Goal: Find contact information: Find contact information

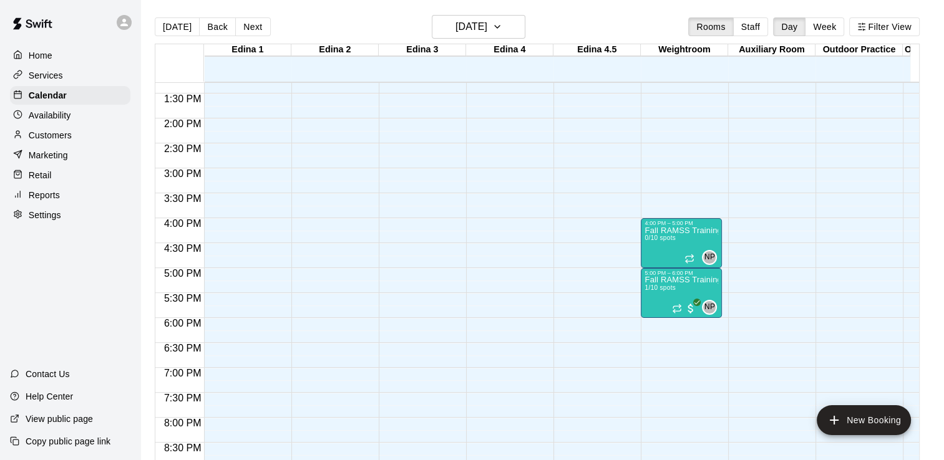
scroll to position [692, 0]
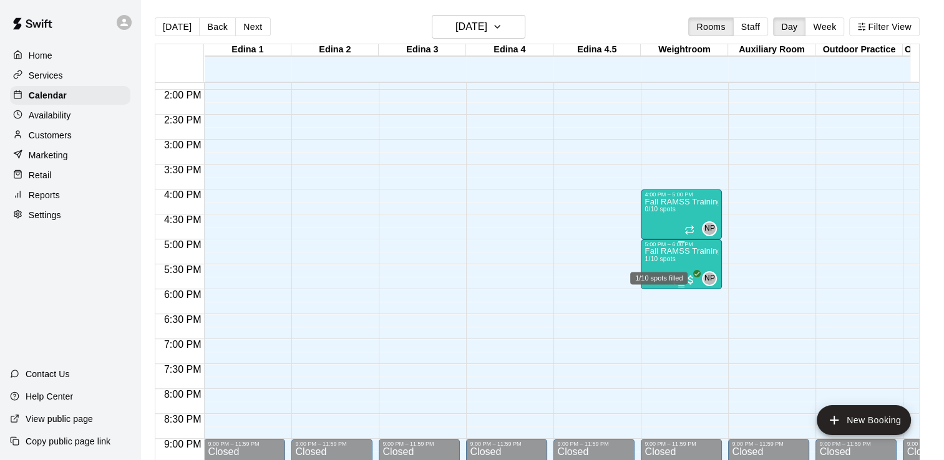
click at [671, 261] on span "1/10 spots" at bounding box center [660, 259] width 31 height 7
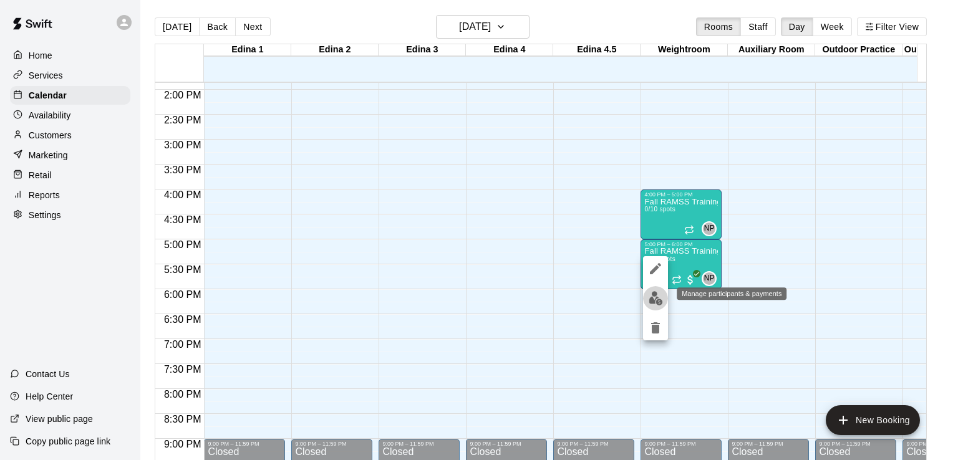
click at [654, 303] on img "edit" at bounding box center [656, 298] width 14 height 14
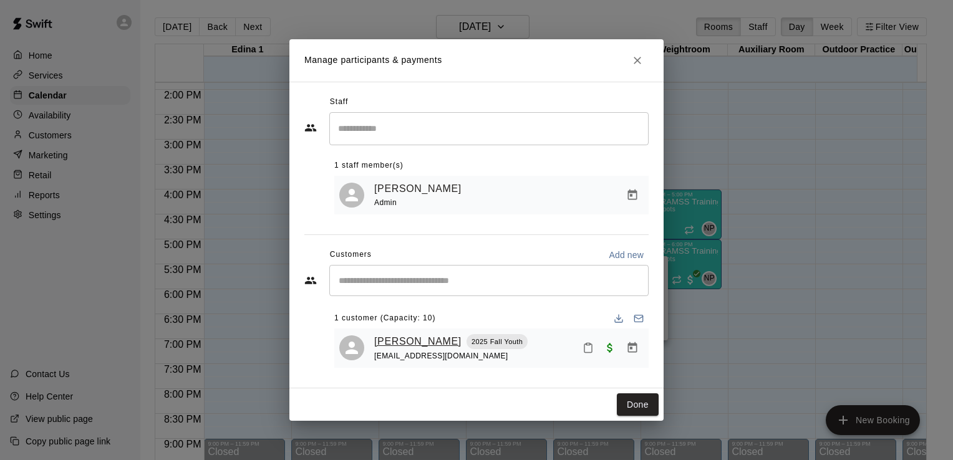
click at [392, 342] on link "Luke Miller" at bounding box center [417, 342] width 87 height 16
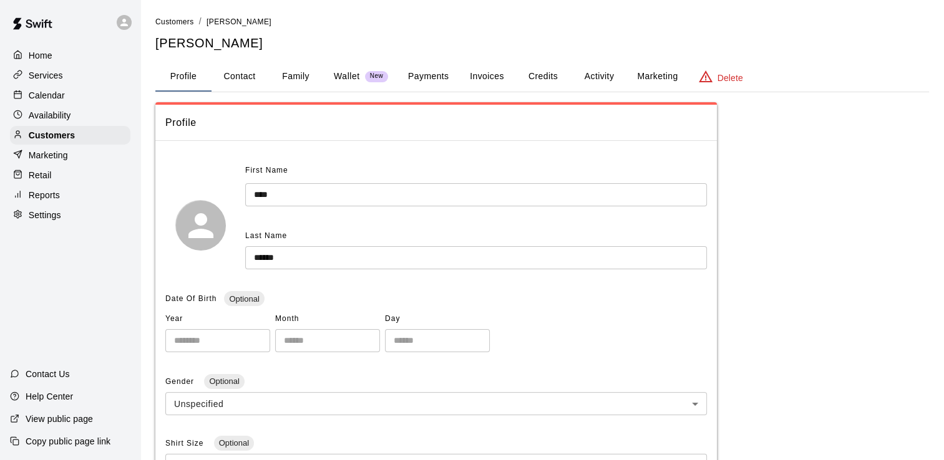
click at [235, 73] on button "Contact" at bounding box center [240, 77] width 56 height 30
select select "**"
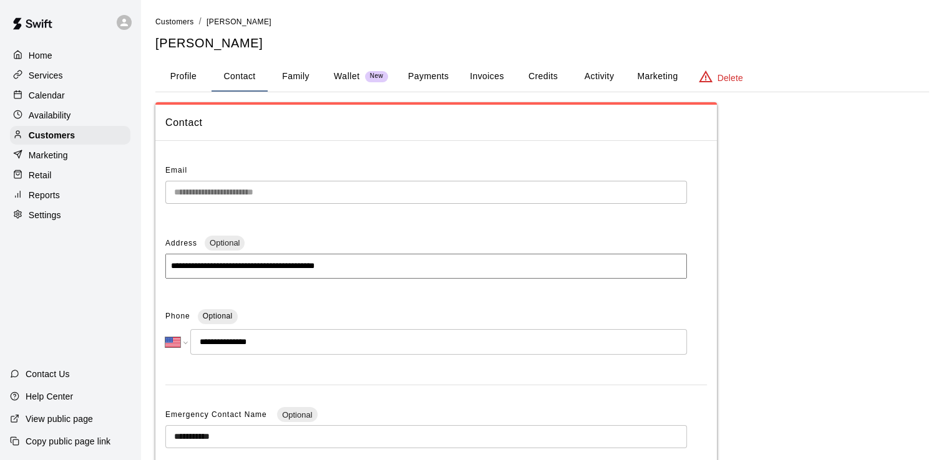
click at [42, 59] on p "Home" at bounding box center [41, 55] width 24 height 12
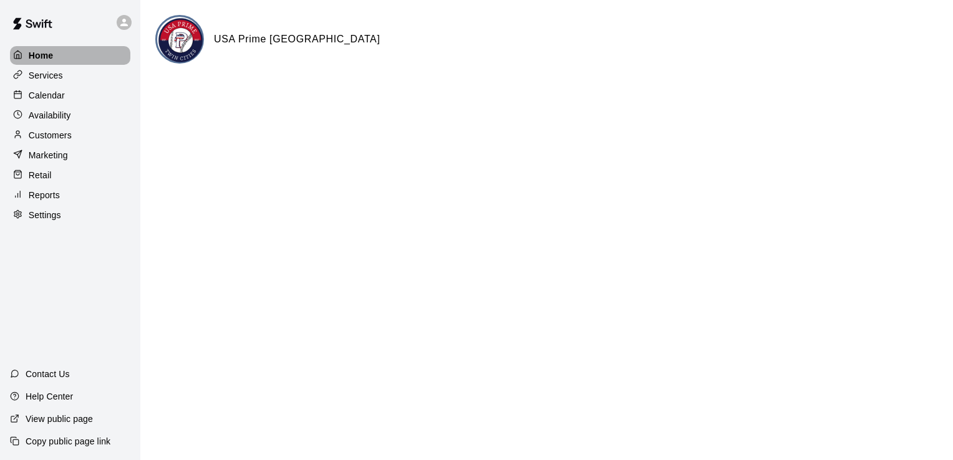
click at [42, 59] on p "Home" at bounding box center [41, 55] width 25 height 12
click at [55, 99] on p "Calendar" at bounding box center [47, 95] width 36 height 12
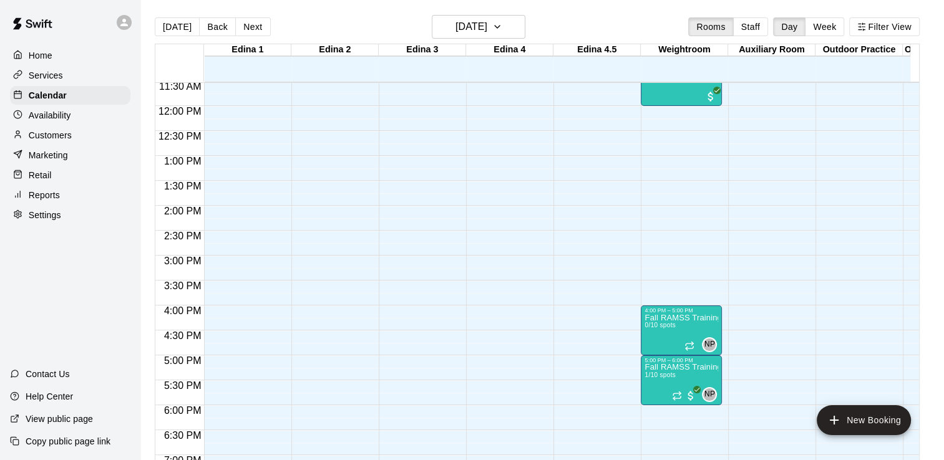
scroll to position [581, 0]
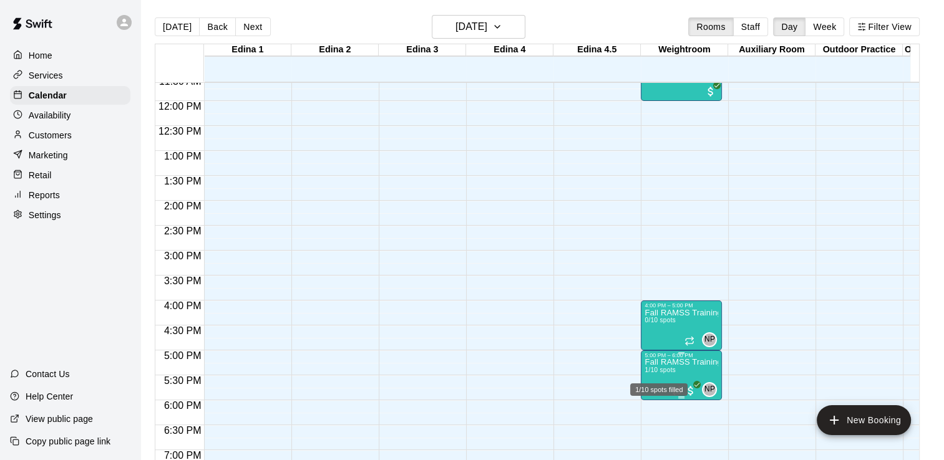
click at [664, 371] on span "1/10 spots" at bounding box center [660, 370] width 31 height 7
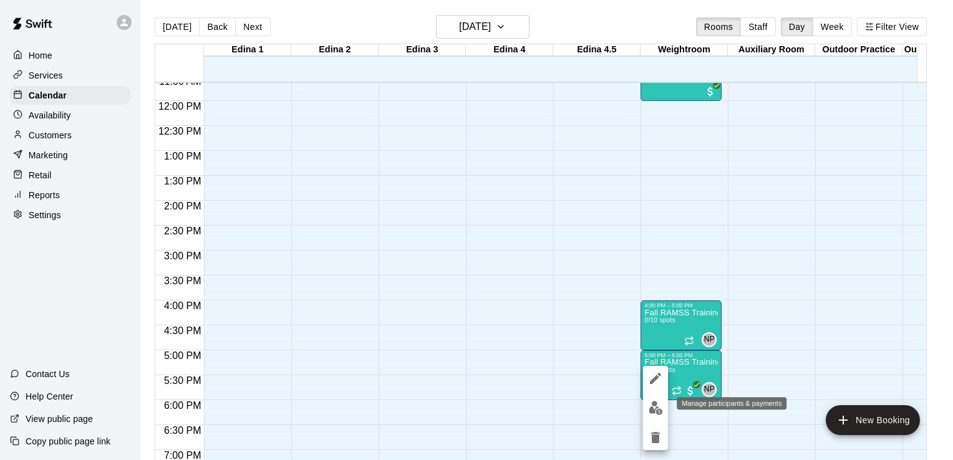
click at [654, 412] on img "edit" at bounding box center [656, 408] width 14 height 14
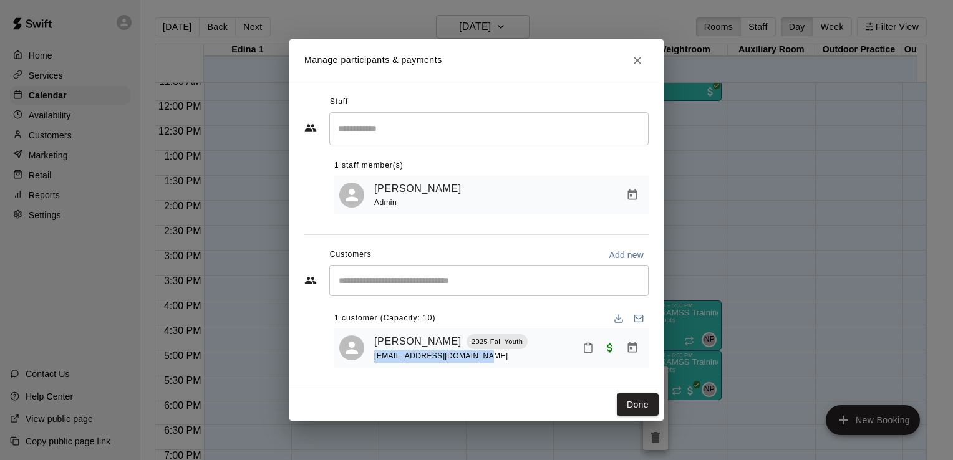
drag, startPoint x: 474, startPoint y: 358, endPoint x: 369, endPoint y: 368, distance: 104.6
click at [369, 368] on div "Luke Miller 2025 Fall Youth gmiller@millerhartwig.com" at bounding box center [491, 348] width 314 height 39
copy span "gmiller@millerhartwig.com"
click at [638, 61] on icon "Close" at bounding box center [637, 60] width 12 height 12
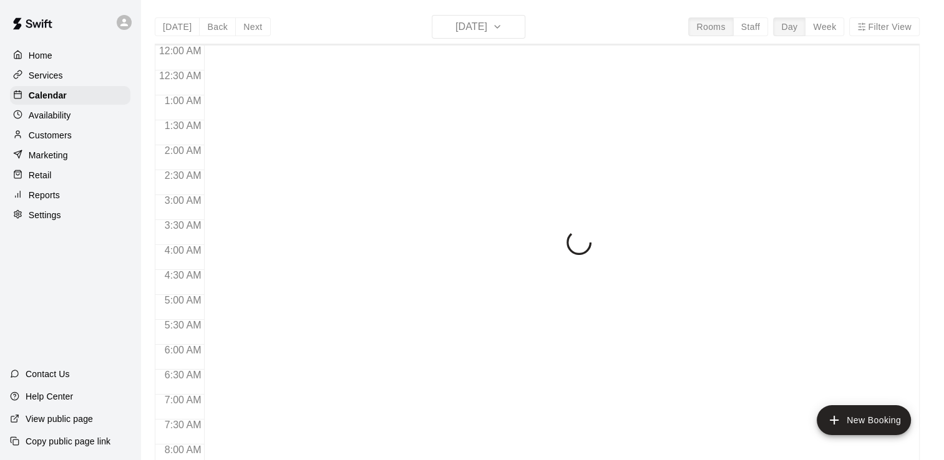
scroll to position [417, 0]
